Goal: Navigation & Orientation: Find specific page/section

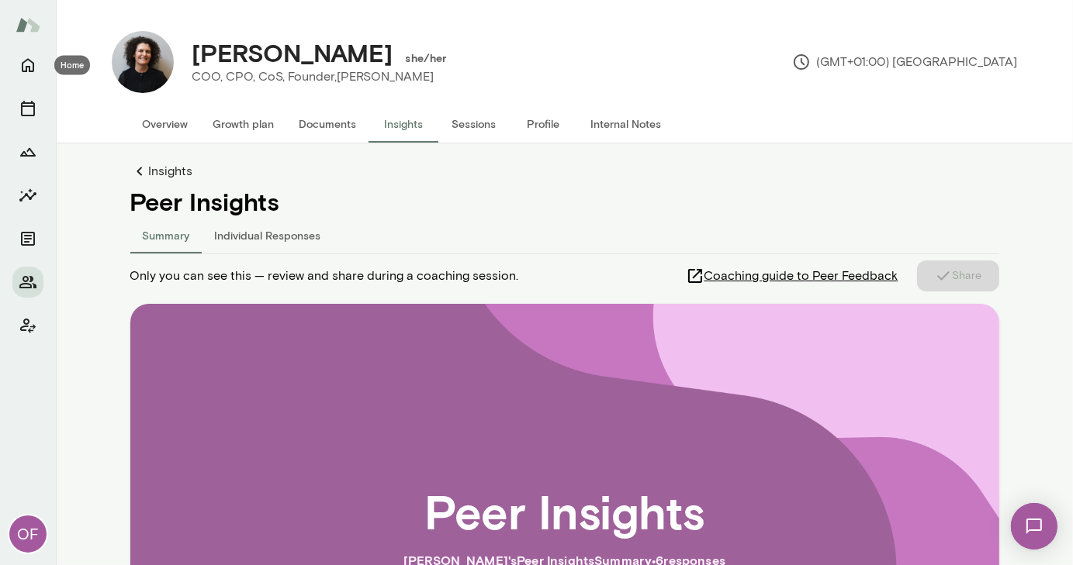
click at [28, 63] on icon "Home" at bounding box center [28, 65] width 19 height 19
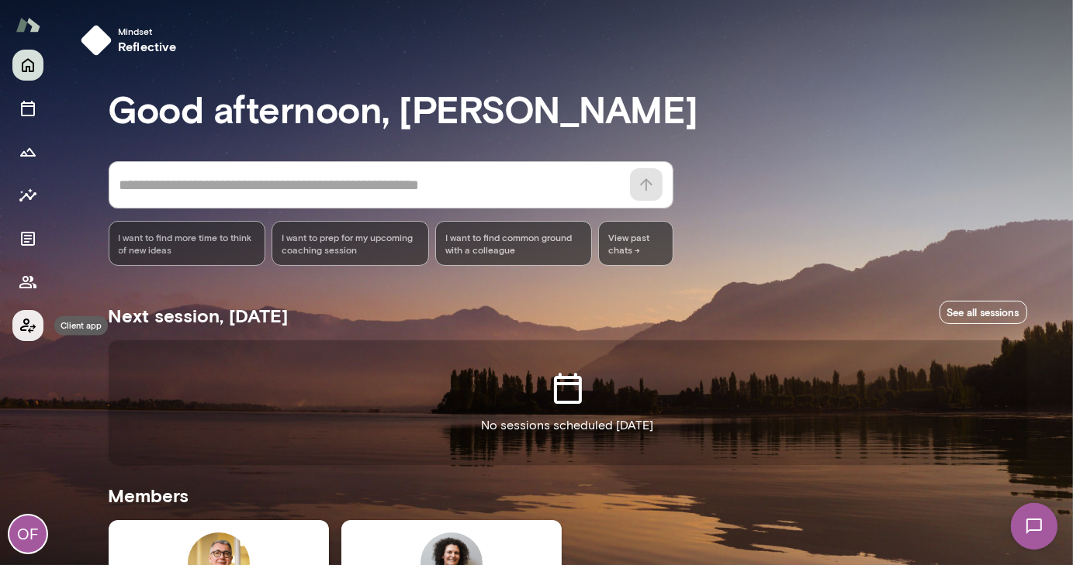
click at [29, 327] on icon "Client app" at bounding box center [28, 325] width 19 height 19
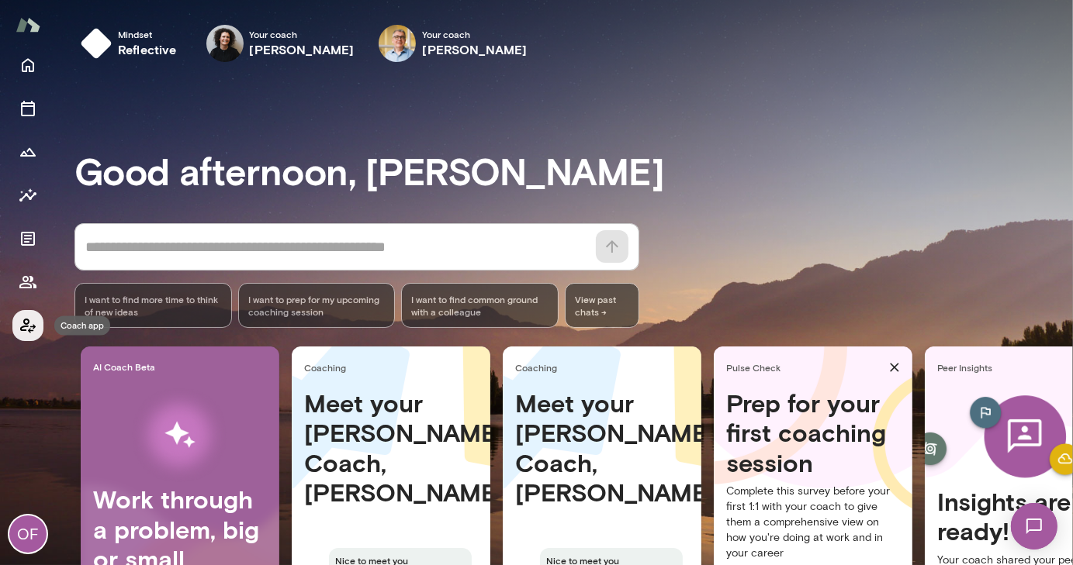
click at [29, 327] on icon "Coach app" at bounding box center [28, 325] width 19 height 19
